Goal: Transaction & Acquisition: Subscribe to service/newsletter

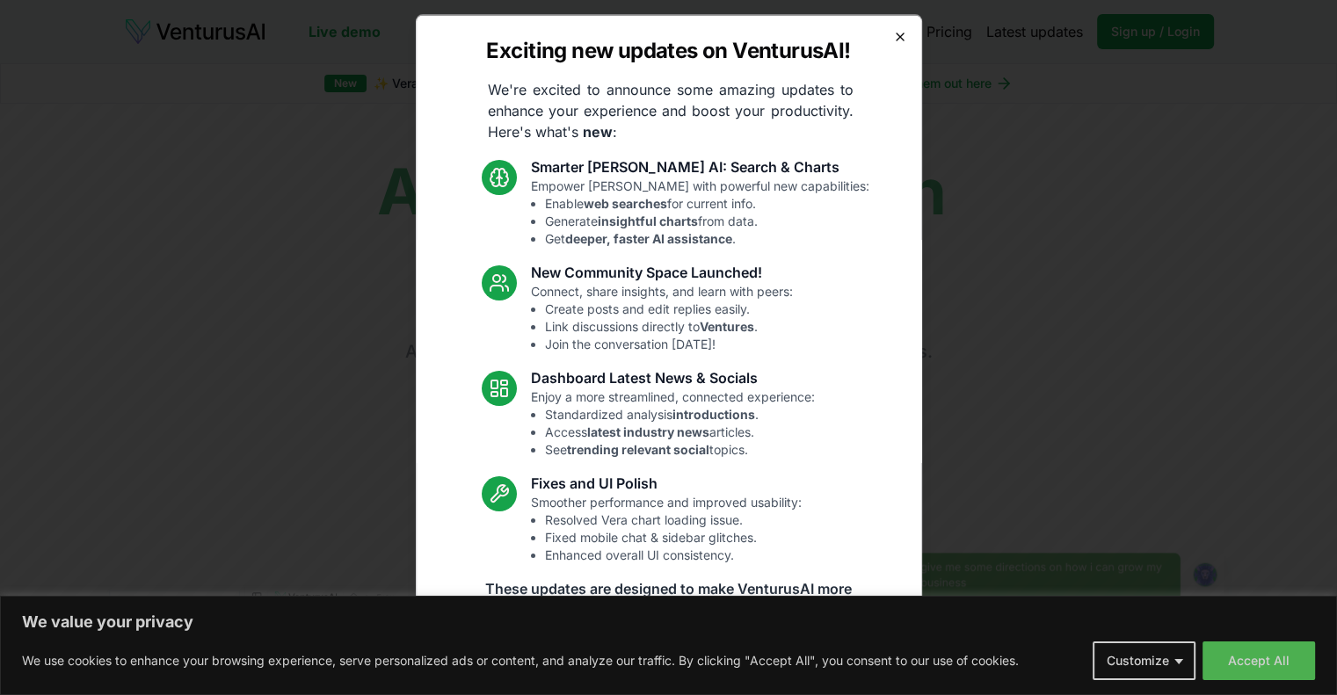
click at [893, 34] on icon "button" at bounding box center [900, 36] width 14 height 14
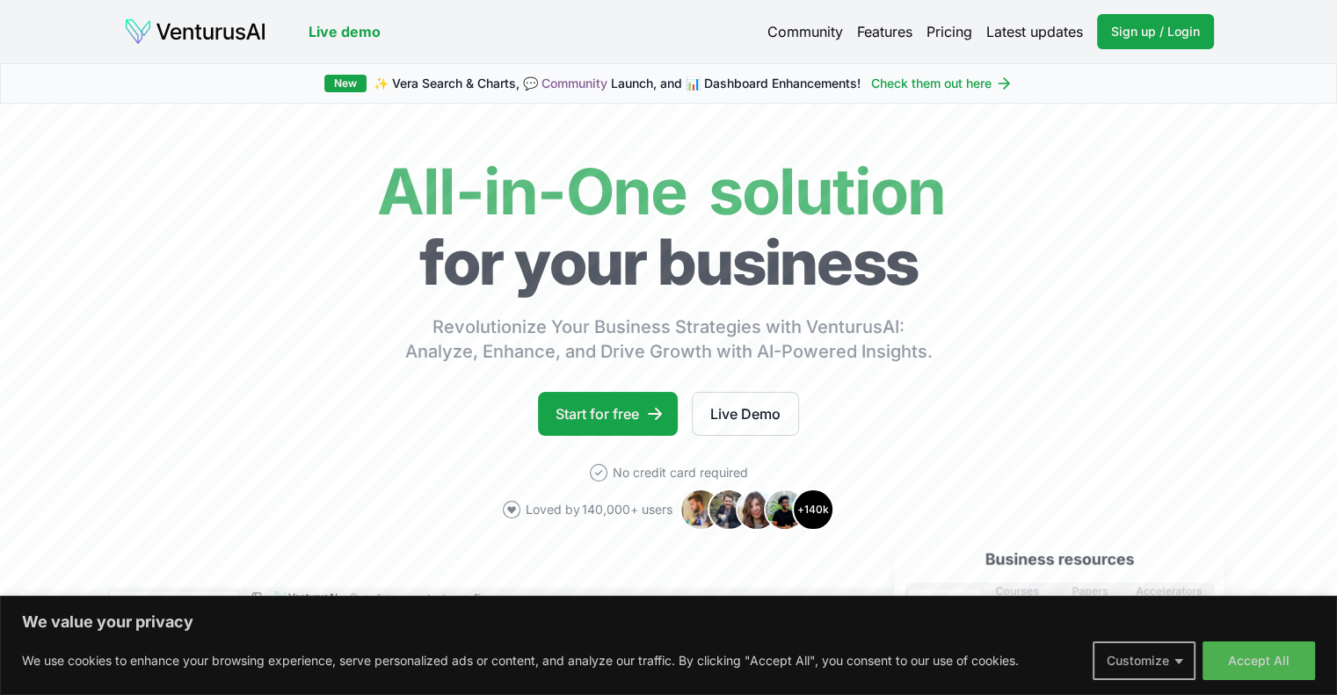
click at [1145, 661] on button "Customize" at bounding box center [1144, 661] width 103 height 39
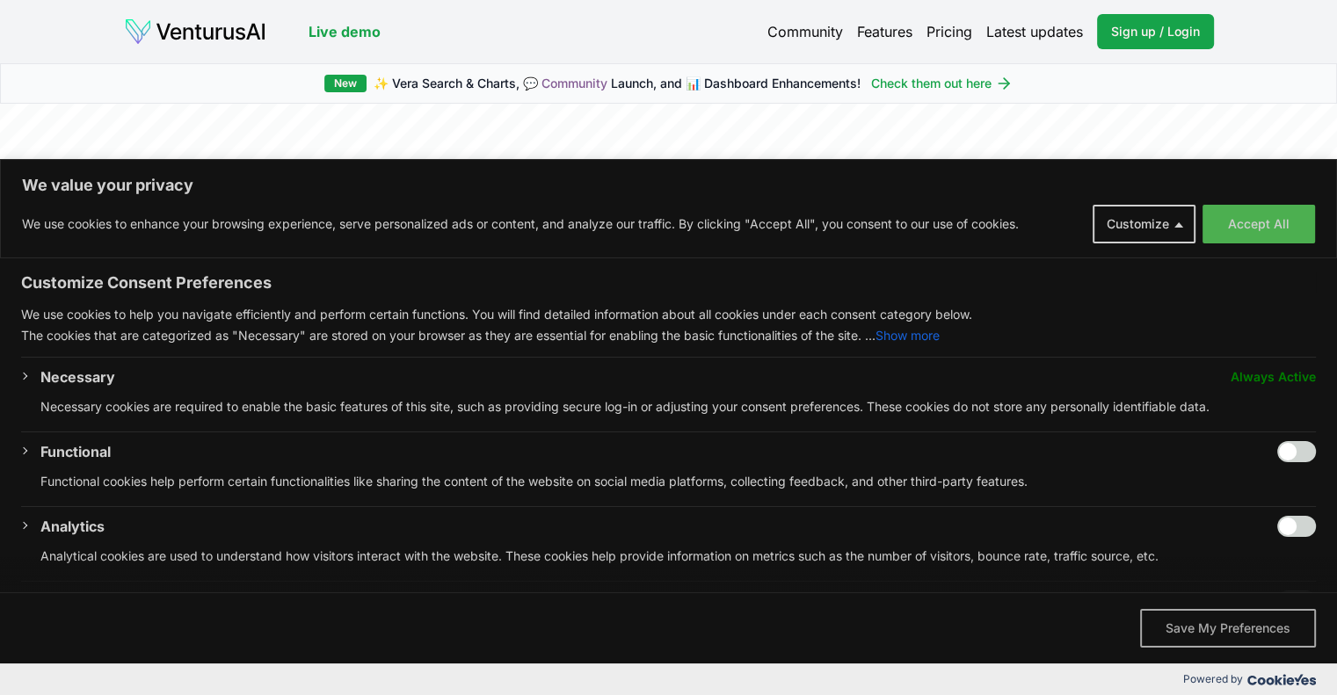
click at [1244, 630] on button "Save My Preferences" at bounding box center [1228, 628] width 176 height 39
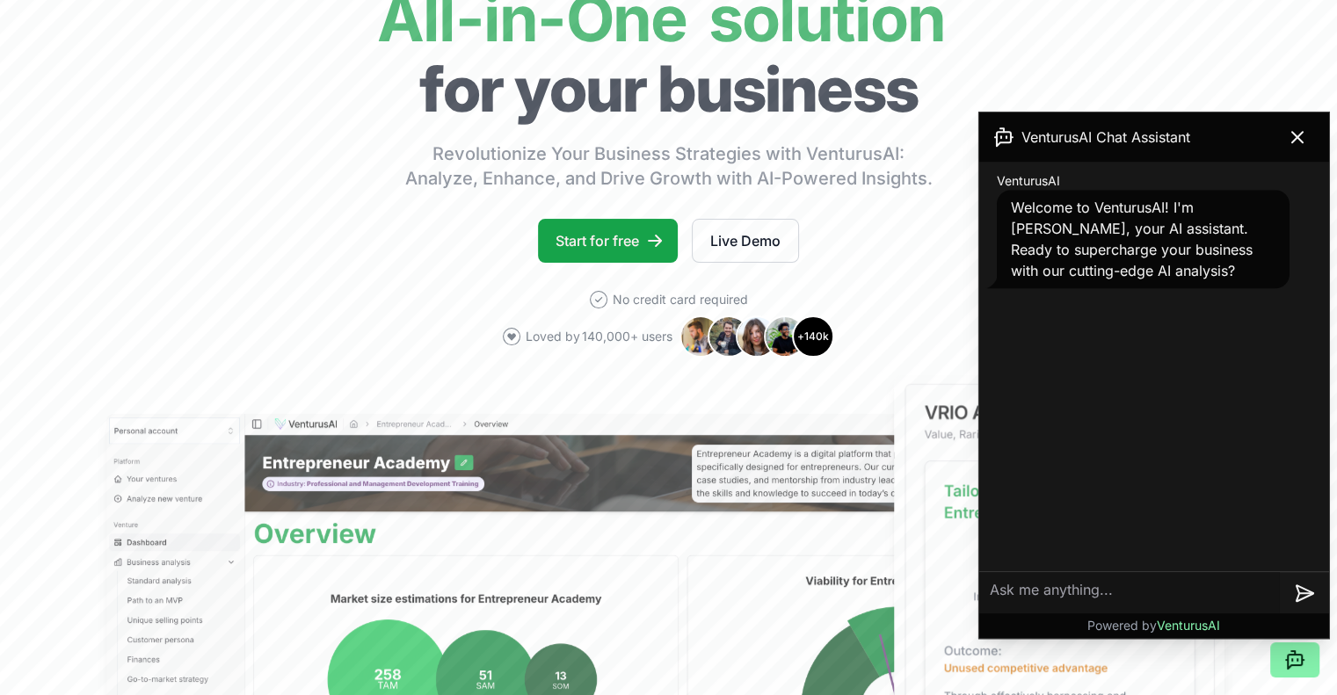
scroll to position [176, 0]
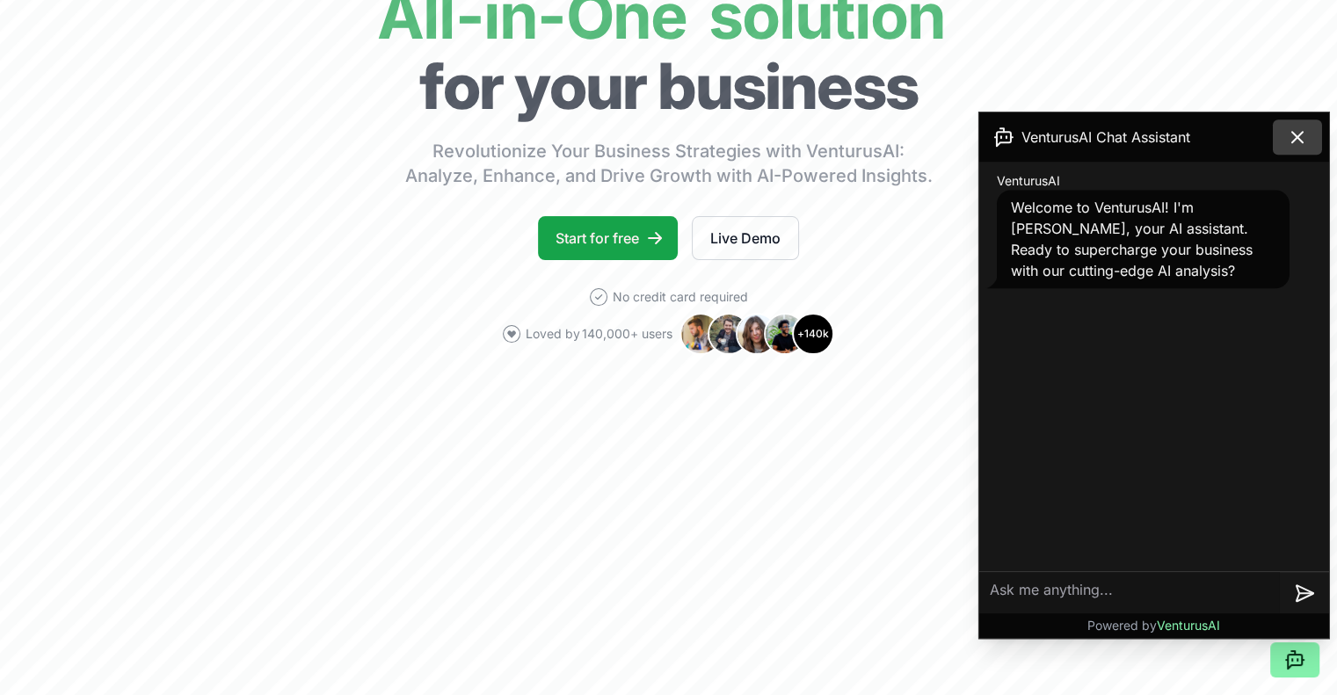
click at [1298, 141] on icon at bounding box center [1297, 137] width 21 height 21
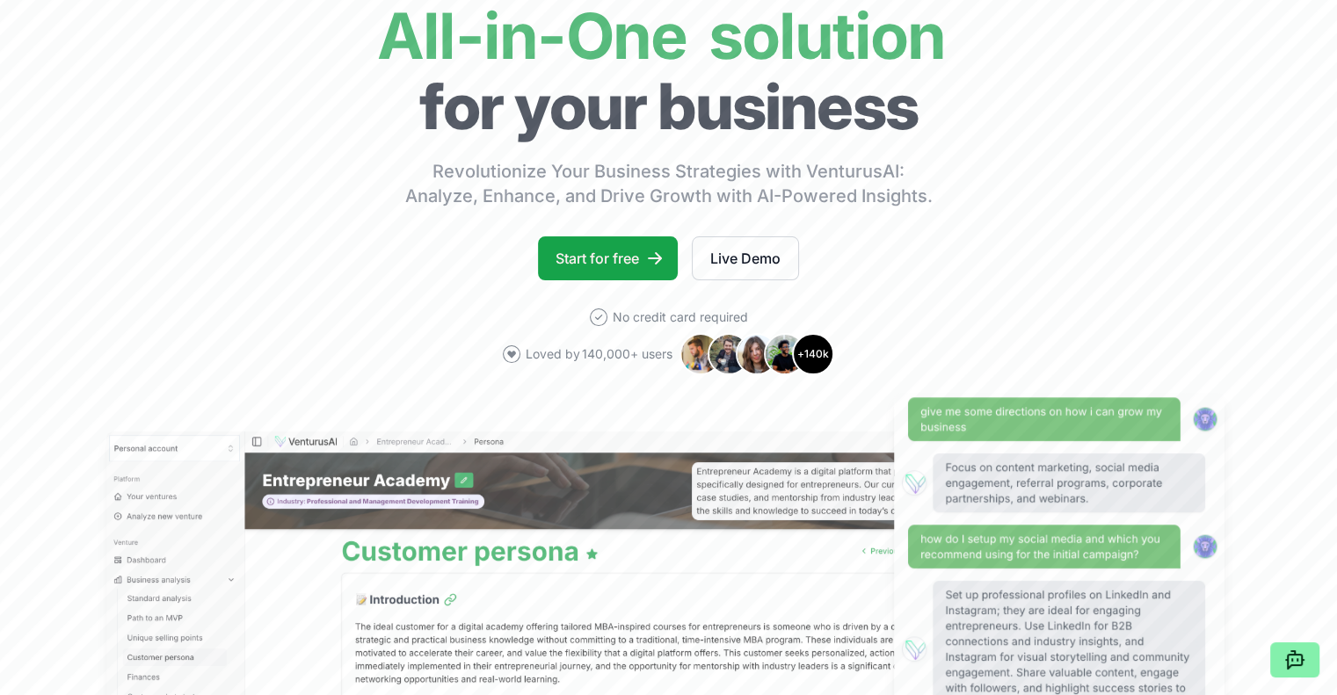
scroll to position [0, 0]
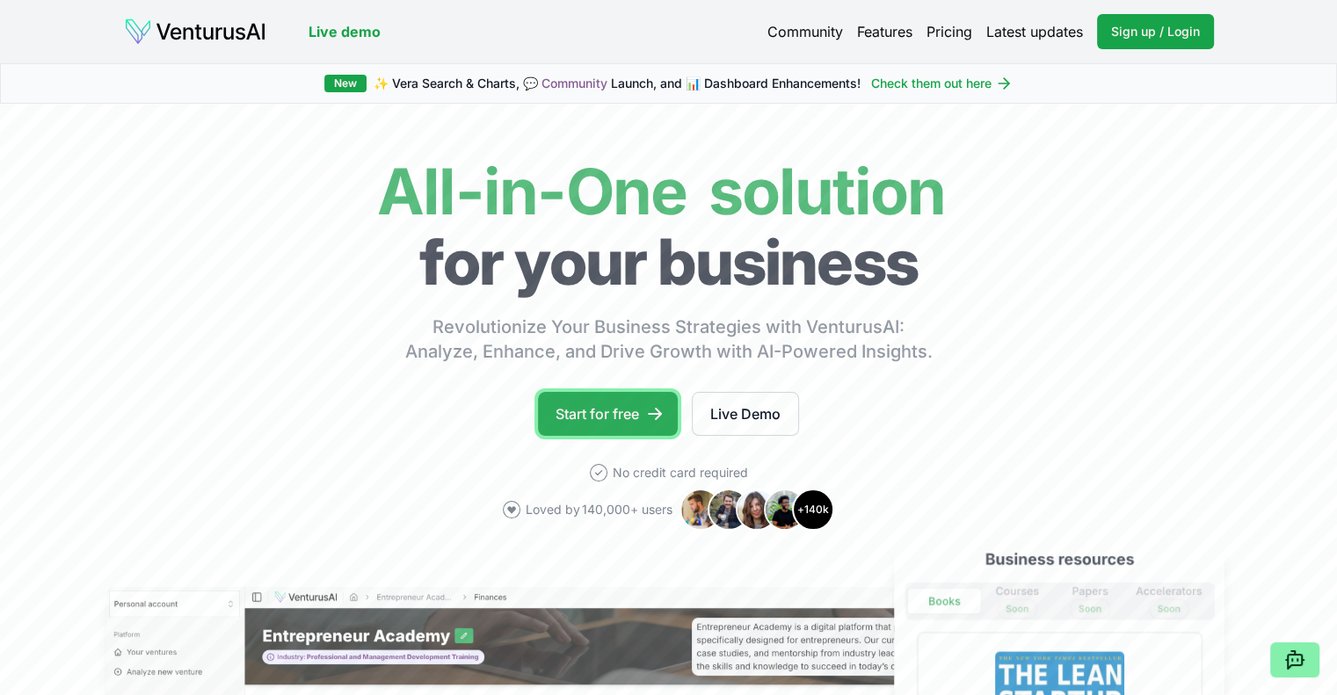
click at [608, 420] on link "Start for free" at bounding box center [608, 414] width 140 height 44
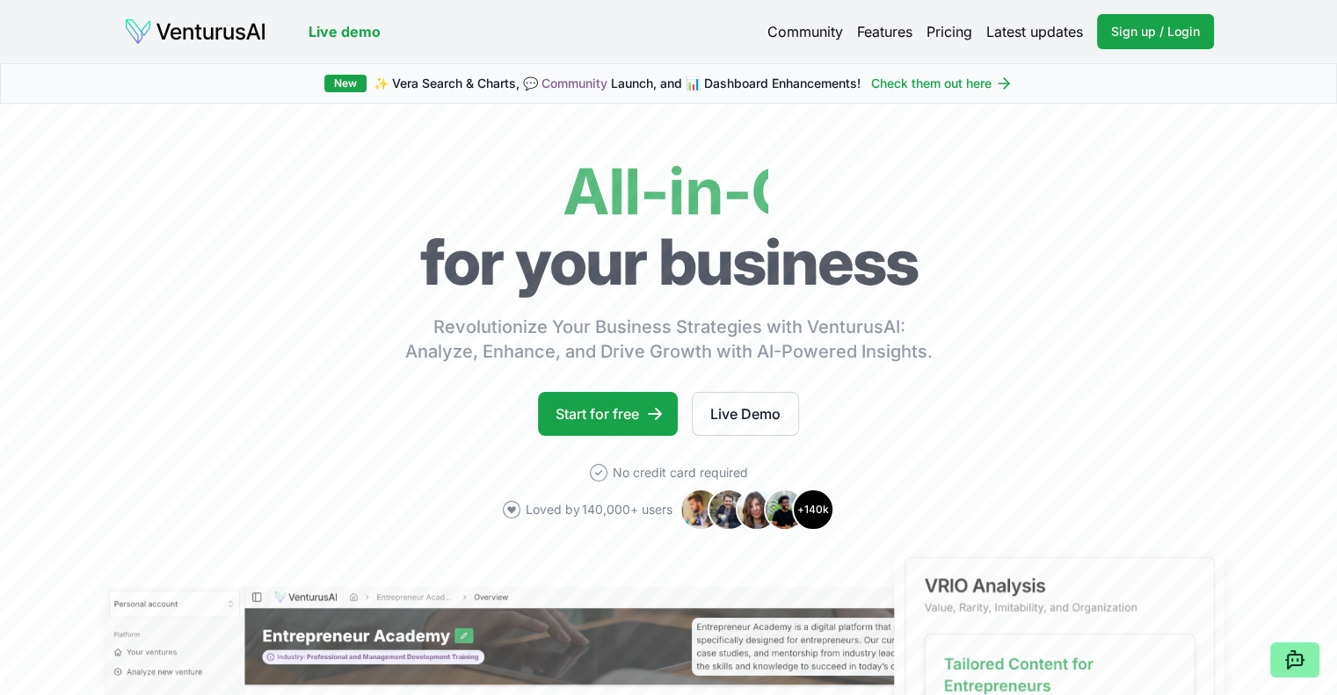
click at [954, 38] on link "Pricing" at bounding box center [950, 31] width 46 height 21
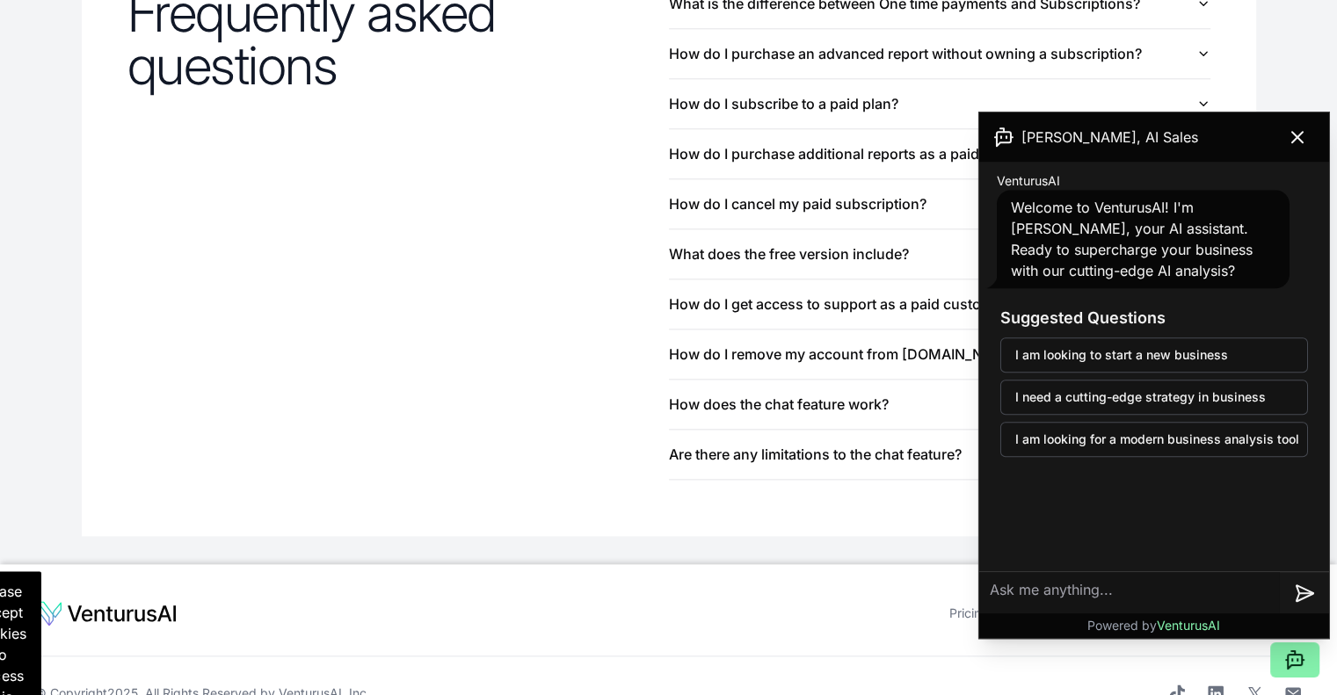
scroll to position [2022, 0]
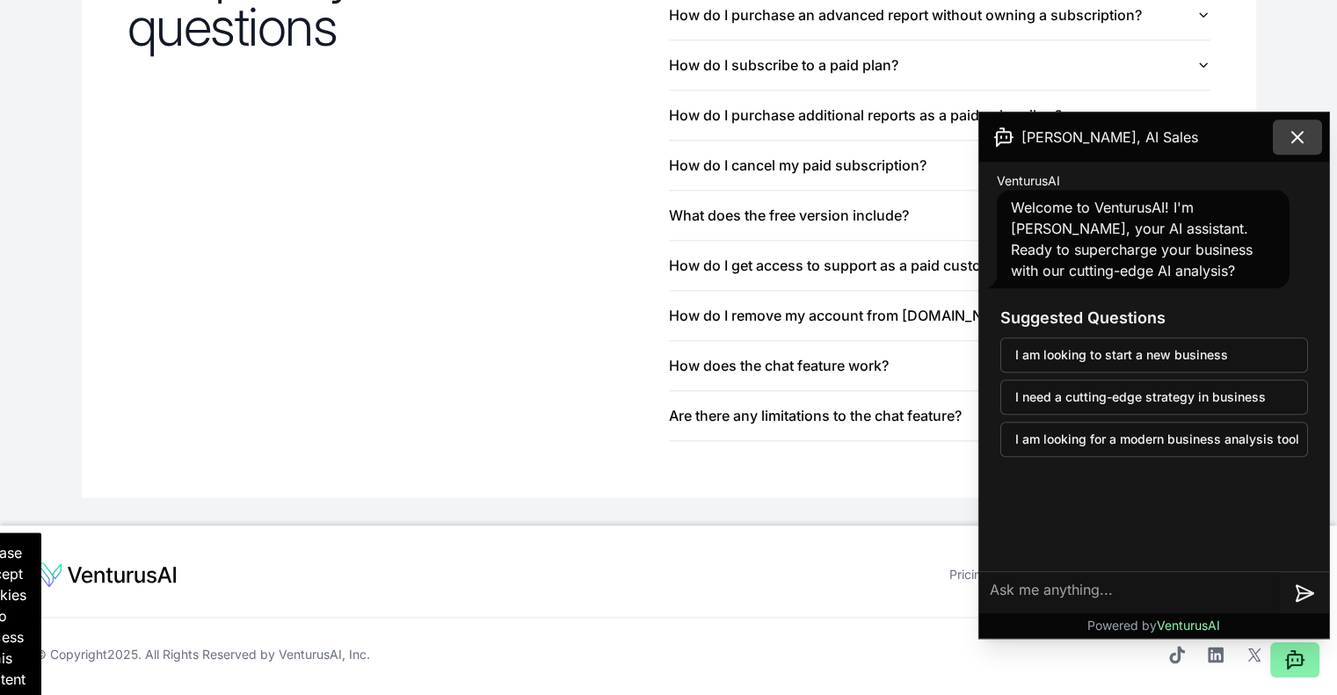
click at [1298, 137] on icon at bounding box center [1297, 137] width 11 height 11
